Goal: Task Accomplishment & Management: Manage account settings

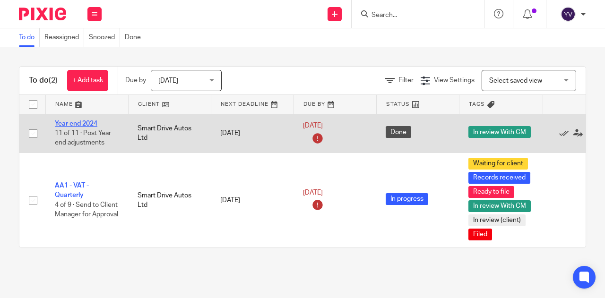
click at [81, 122] on link "Year end 2024" at bounding box center [76, 123] width 43 height 7
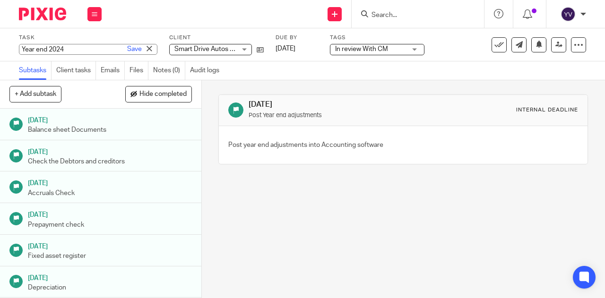
click at [302, 268] on div "[DATE] Post Year end adjustments Internal deadline Post year end adjustments in…" at bounding box center [403, 189] width 403 height 218
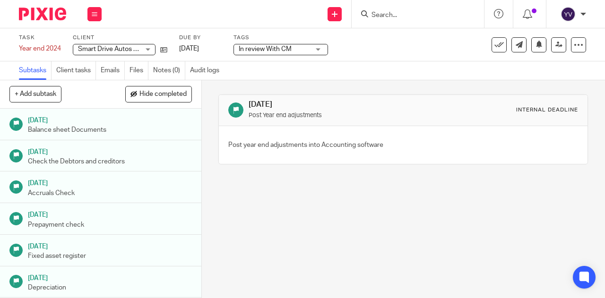
click at [20, 62] on link "Subtasks" at bounding box center [35, 70] width 33 height 18
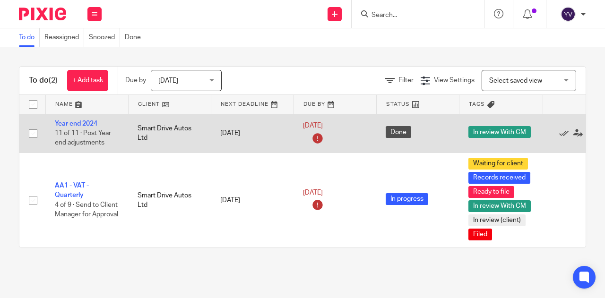
click at [82, 127] on td "Year end 2024 11 of 11 · Post Year end adjustments" at bounding box center [86, 133] width 83 height 39
click at [85, 123] on link "Year end 2024" at bounding box center [76, 123] width 43 height 7
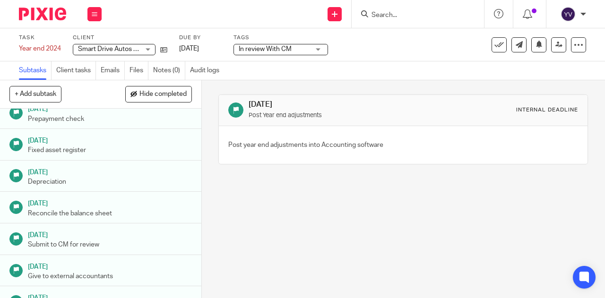
scroll to position [155, 0]
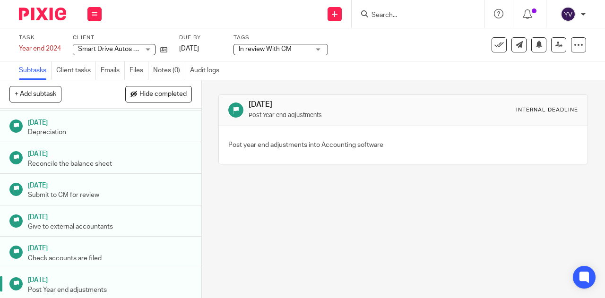
click at [97, 285] on p "Post Year end adjustments" at bounding box center [110, 289] width 164 height 9
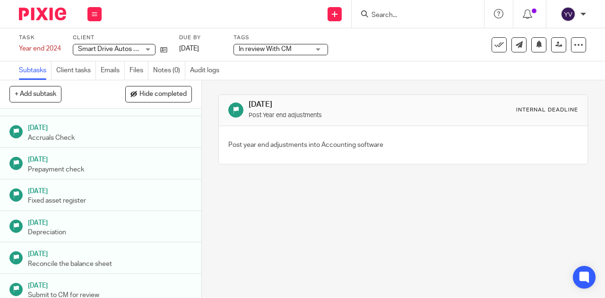
scroll to position [155, 0]
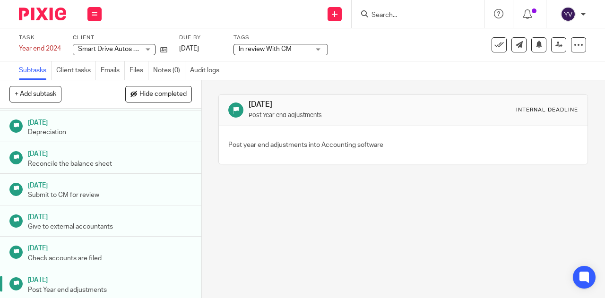
click at [259, 233] on div "[DATE] Post Year end adjustments Internal deadline Post year end adjustments in…" at bounding box center [403, 189] width 403 height 218
